Goal: Task Accomplishment & Management: Manage account settings

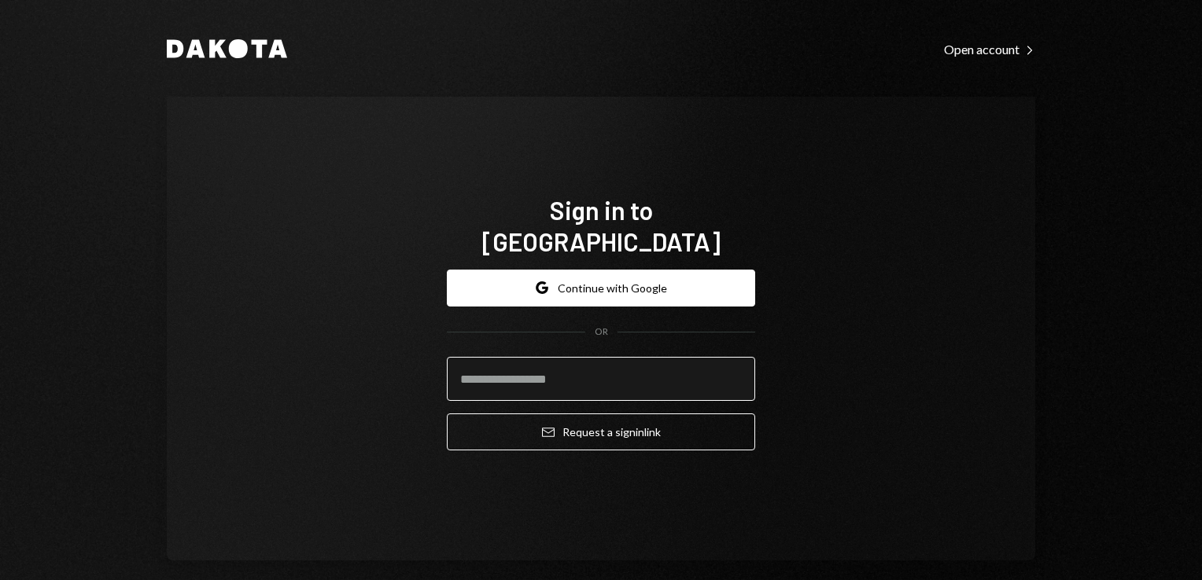
click at [488, 357] on input "email" at bounding box center [601, 379] width 308 height 44
type input "**********"
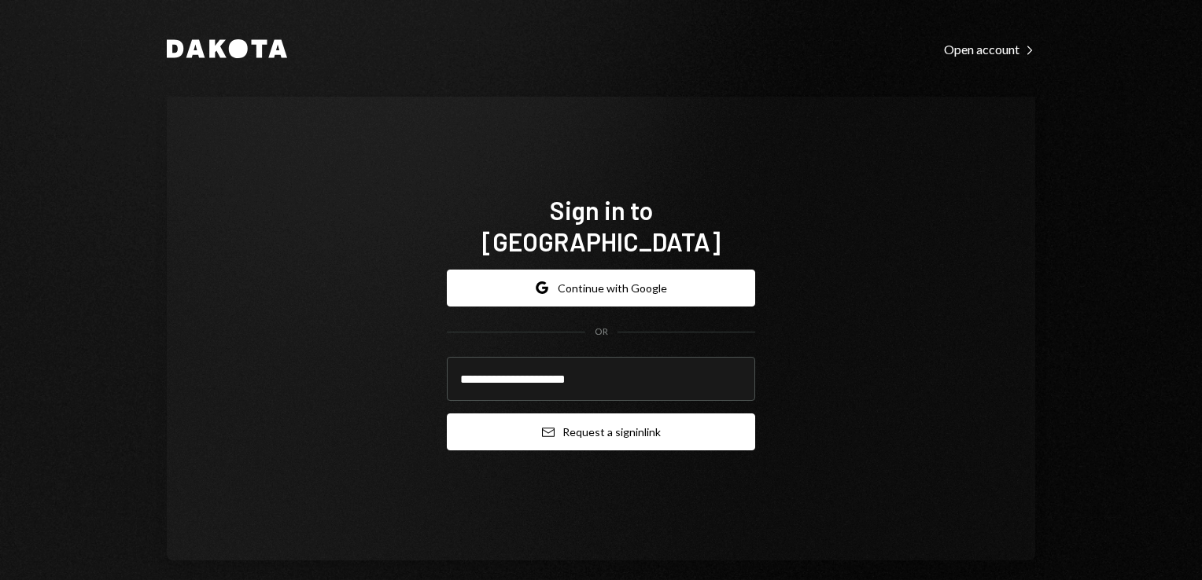
click at [557, 414] on button "Email Request a sign in link" at bounding box center [601, 432] width 308 height 37
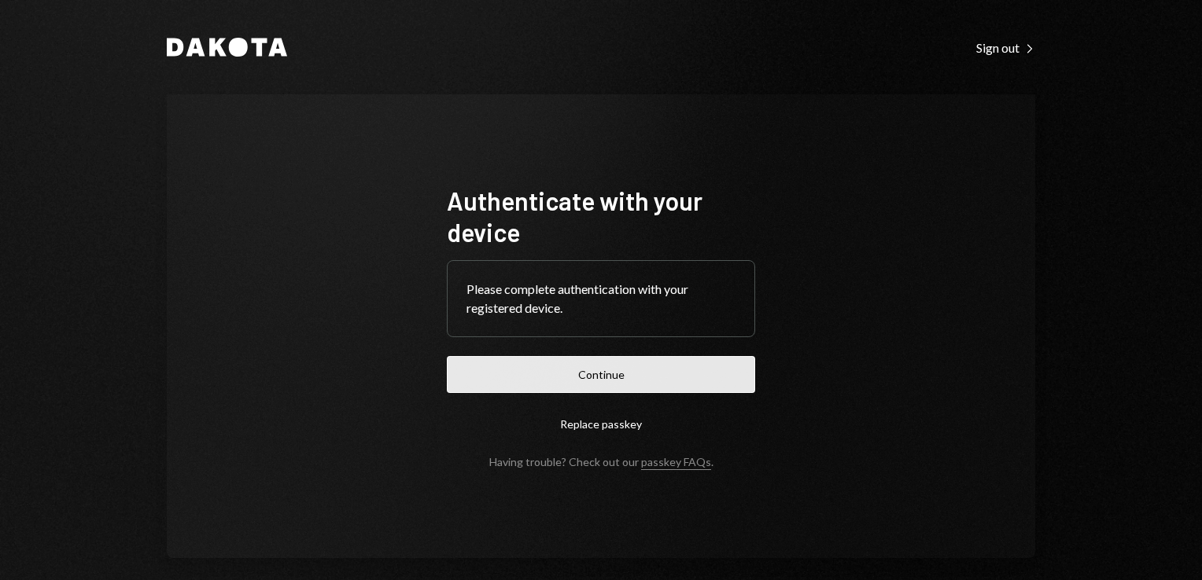
click at [666, 370] on button "Continue" at bounding box center [601, 374] width 308 height 37
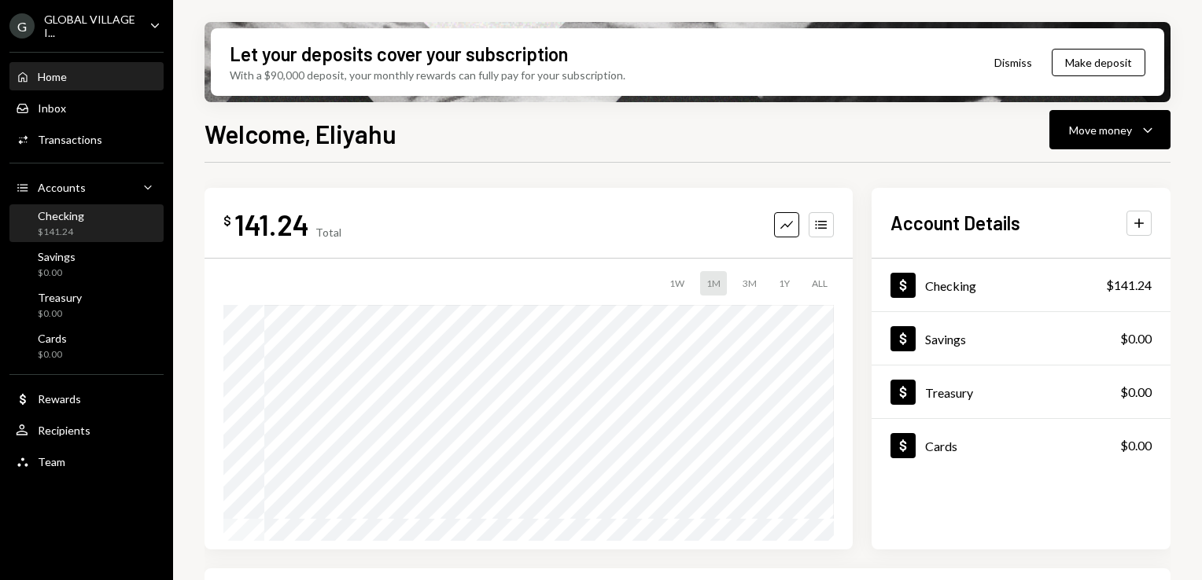
click at [75, 226] on div "$141.24" at bounding box center [61, 232] width 46 height 13
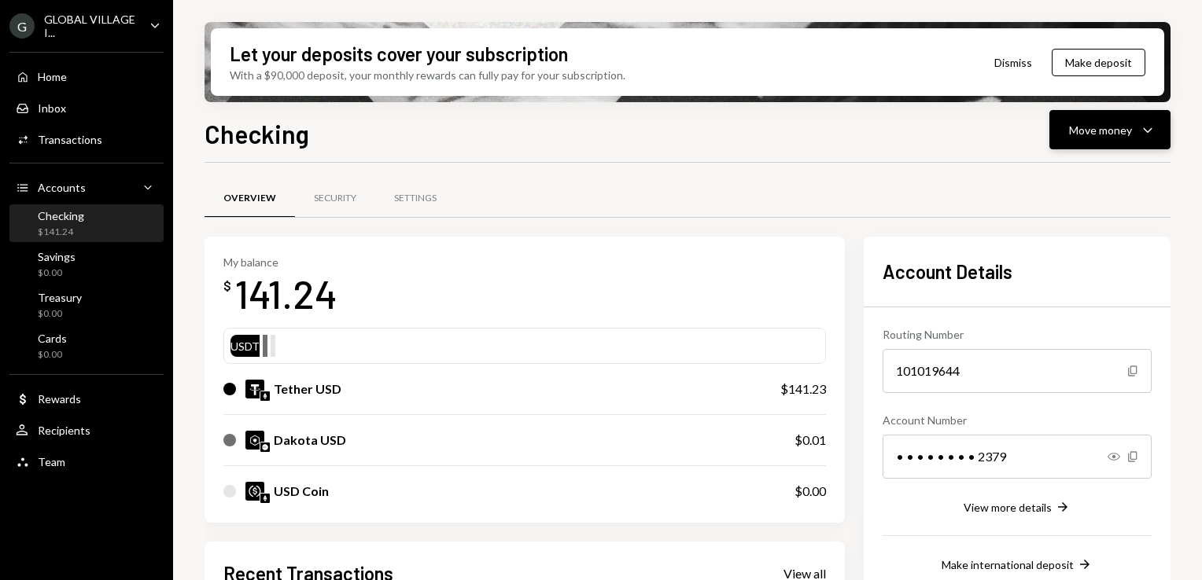
click at [1136, 134] on div "Move money Caret Down" at bounding box center [1110, 129] width 82 height 19
click at [1058, 182] on div "Send" at bounding box center [1097, 177] width 115 height 17
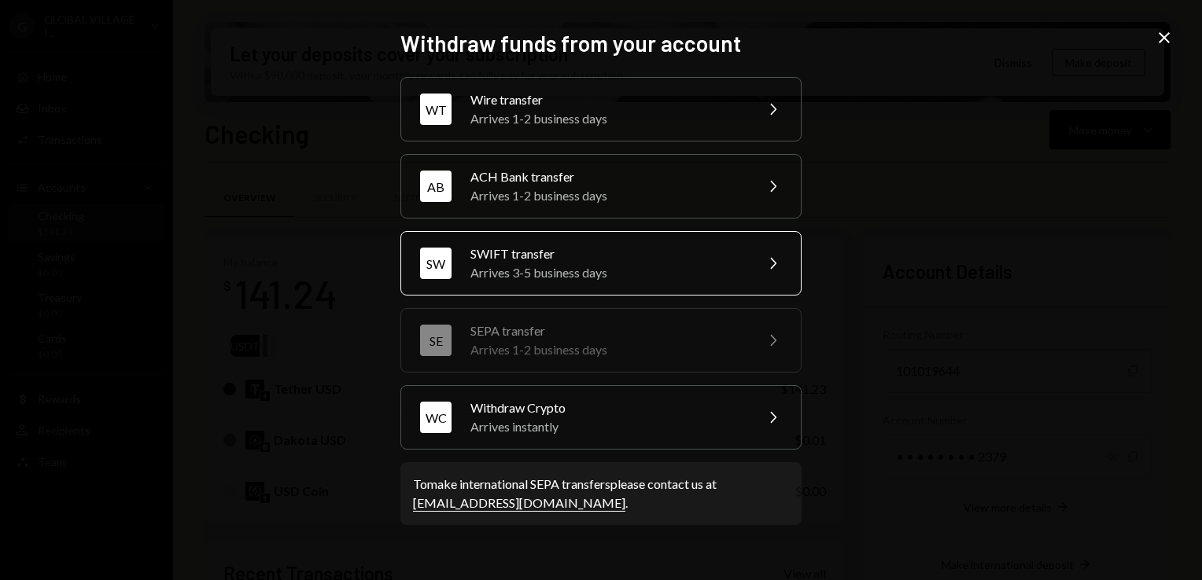
click at [687, 277] on div "Arrives 3-5 business days" at bounding box center [607, 272] width 274 height 19
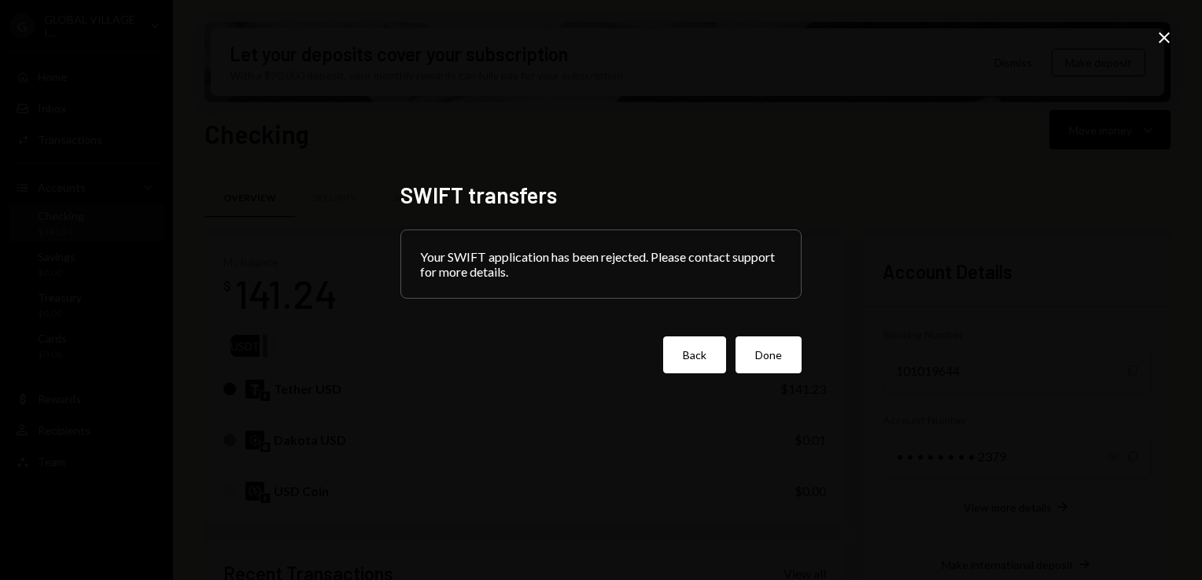
click at [709, 365] on button "Back" at bounding box center [694, 355] width 63 height 37
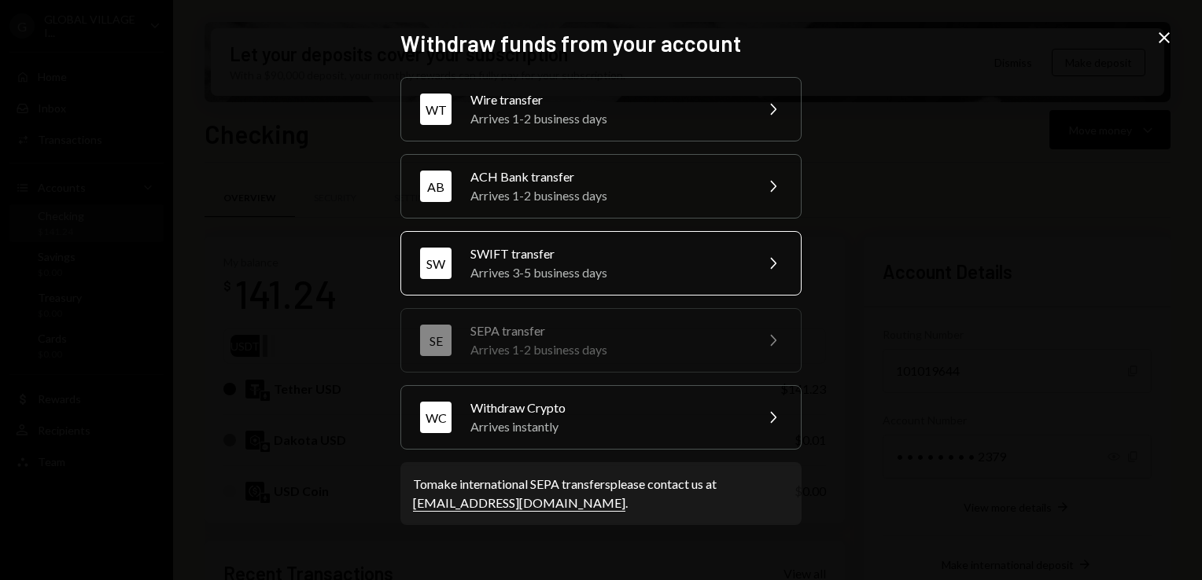
click at [624, 278] on div "Arrives 3-5 business days" at bounding box center [607, 272] width 274 height 19
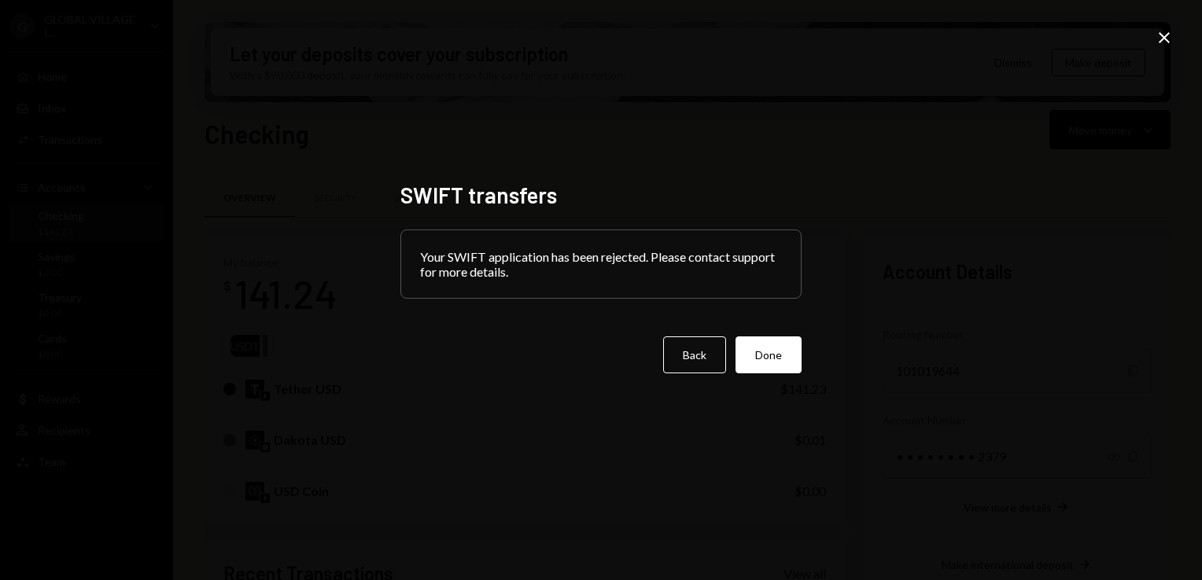
click at [1161, 38] on icon "Close" at bounding box center [1164, 37] width 19 height 19
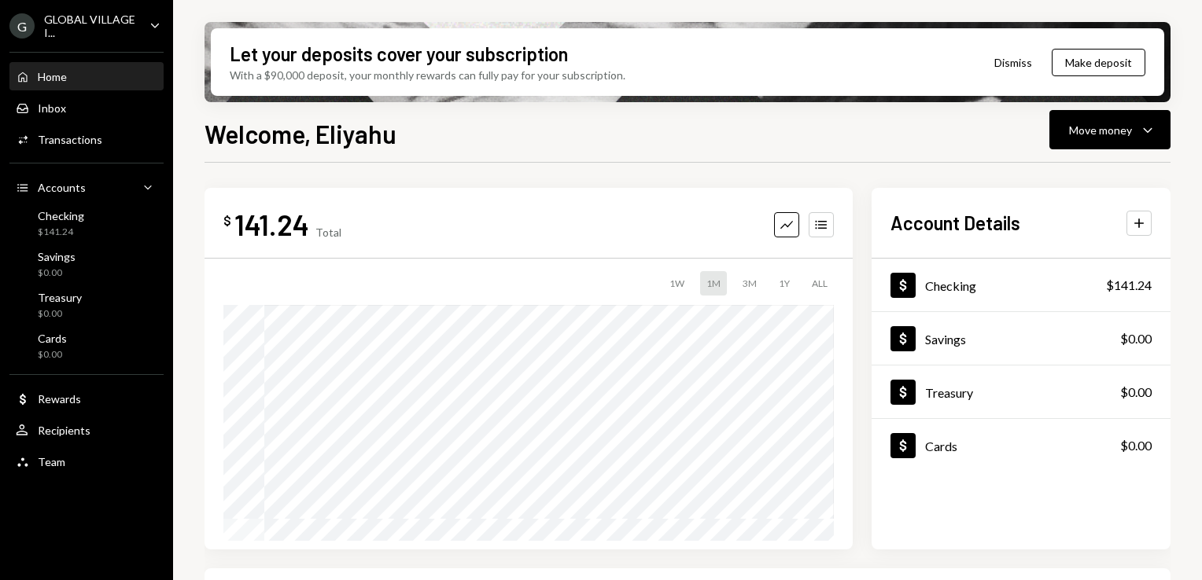
click at [138, 14] on div "G GLOBAL VILLAGE I... Caret Down" at bounding box center [86, 26] width 173 height 27
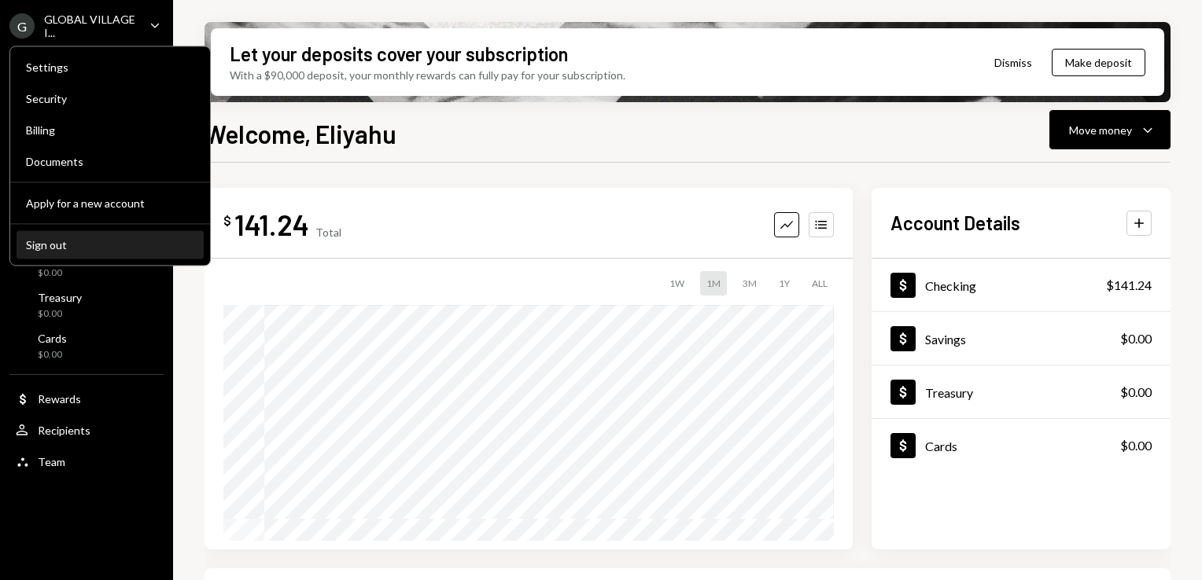
click at [53, 247] on div "Sign out" at bounding box center [110, 244] width 168 height 13
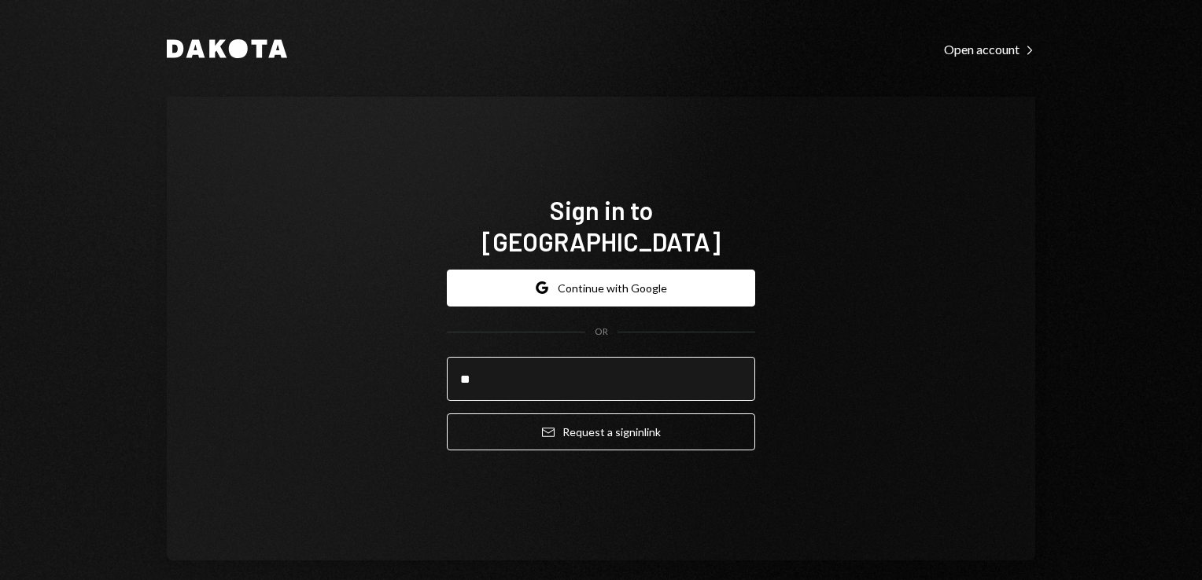
type input "*"
type input "**********"
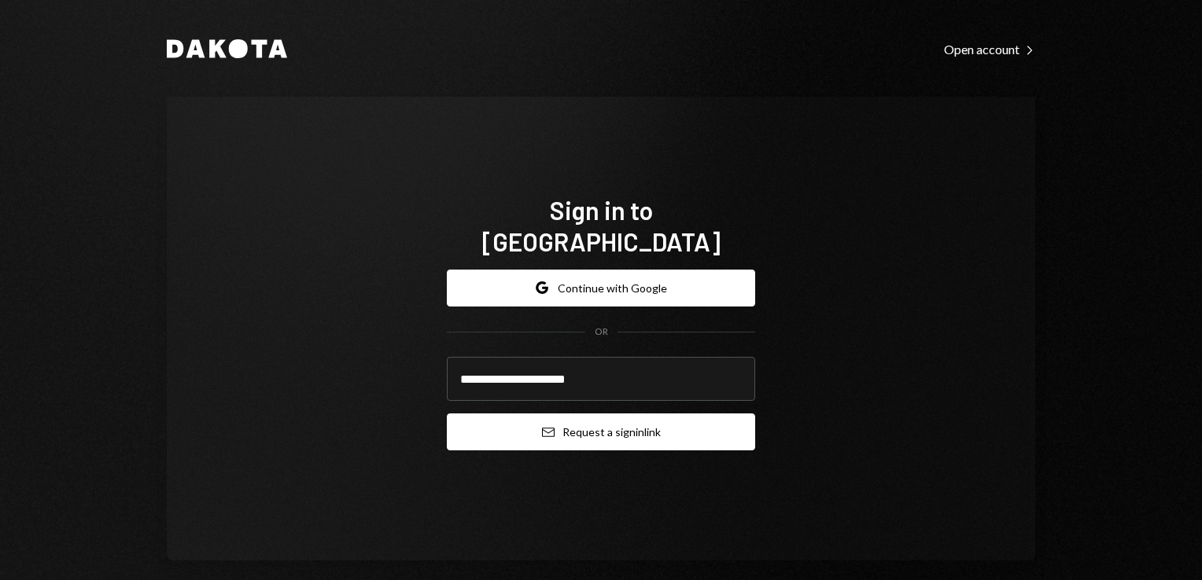
click at [621, 426] on button "Email Request a sign in link" at bounding box center [601, 432] width 308 height 37
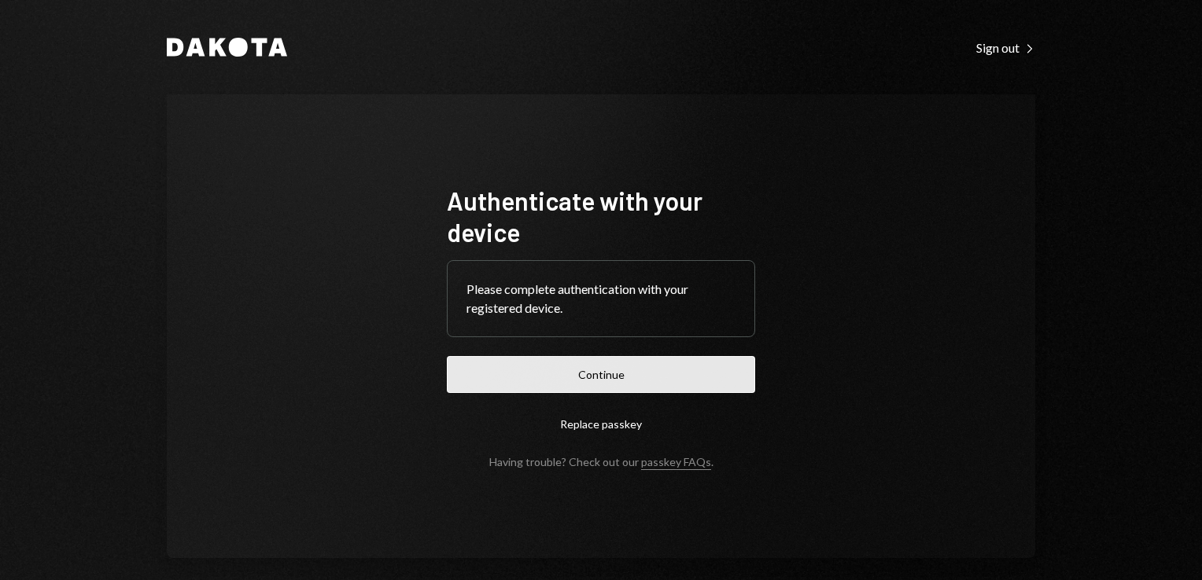
click at [596, 381] on button "Continue" at bounding box center [601, 374] width 308 height 37
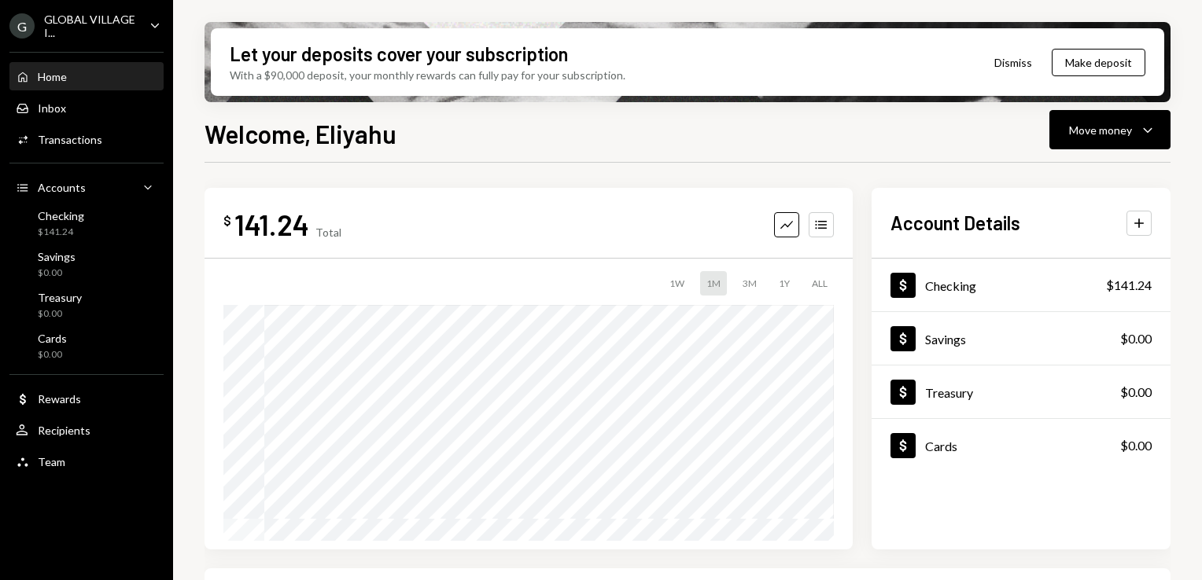
click at [108, 25] on div "GLOBAL VILLAGE I..." at bounding box center [90, 26] width 93 height 27
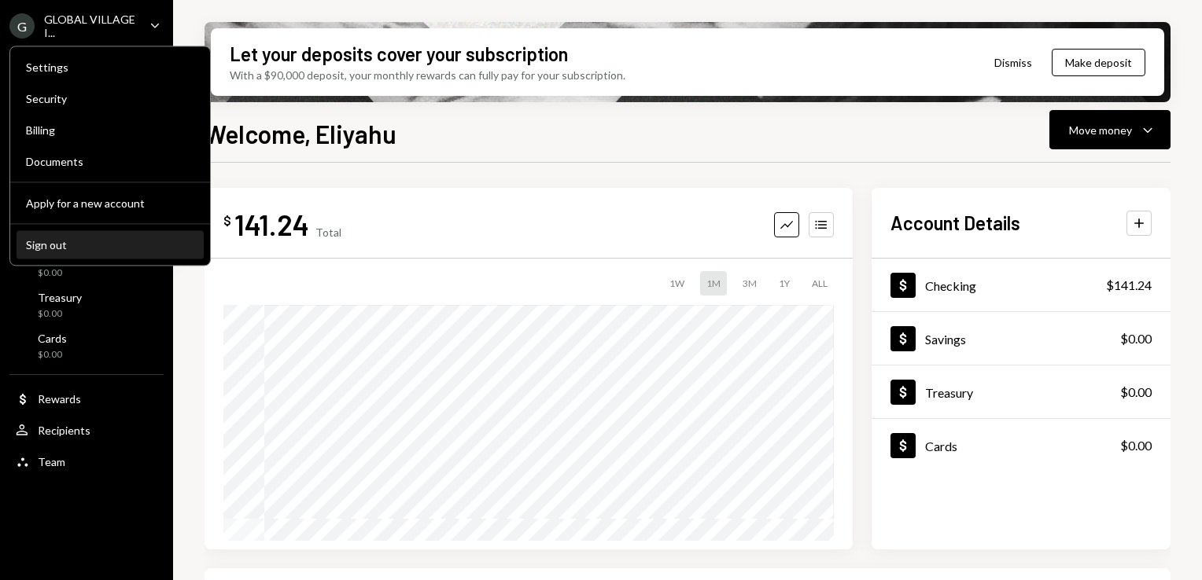
click at [75, 232] on button "Sign out" at bounding box center [110, 245] width 187 height 28
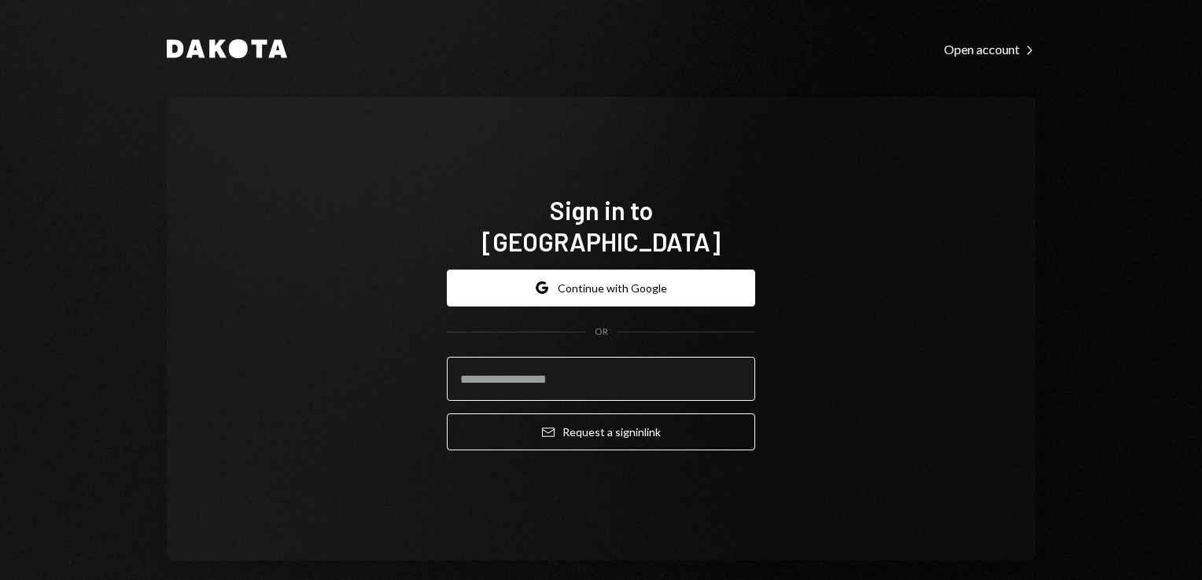
click at [510, 373] on input "email" at bounding box center [601, 379] width 308 height 44
type input "**********"
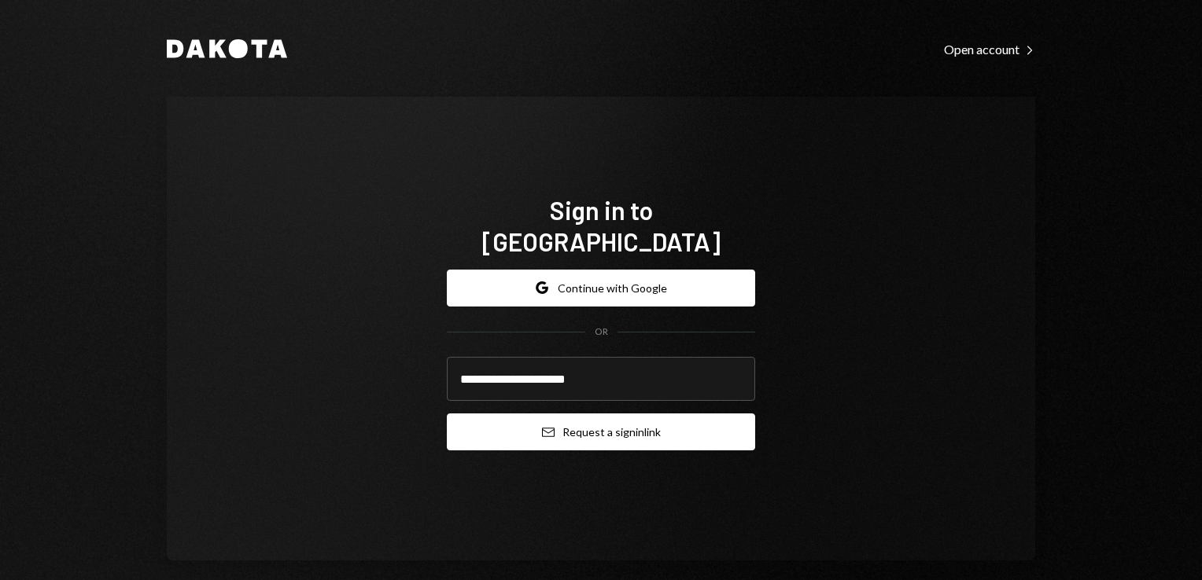
click at [550, 414] on button "Email Request a sign in link" at bounding box center [601, 432] width 308 height 37
